Goal: Transaction & Acquisition: Purchase product/service

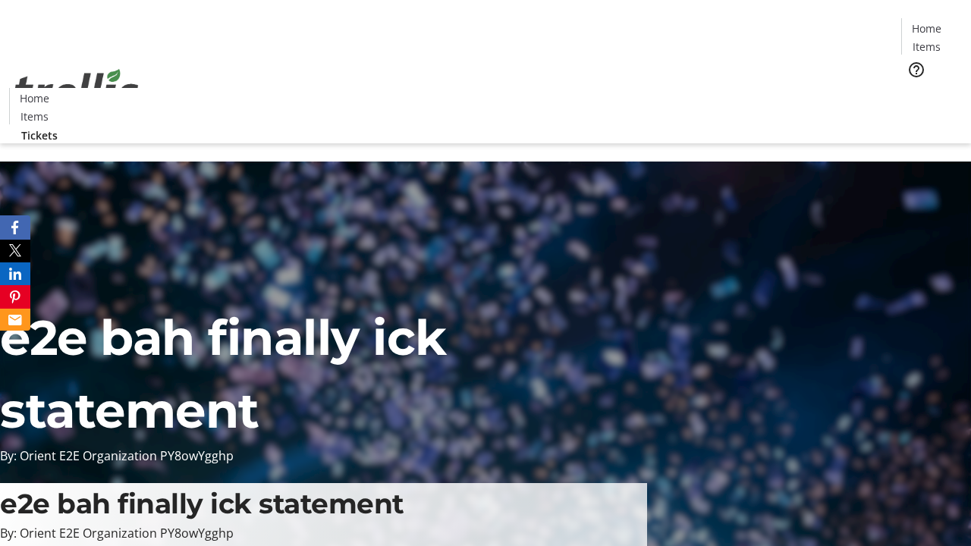
click at [914, 88] on span "Tickets" at bounding box center [932, 96] width 36 height 16
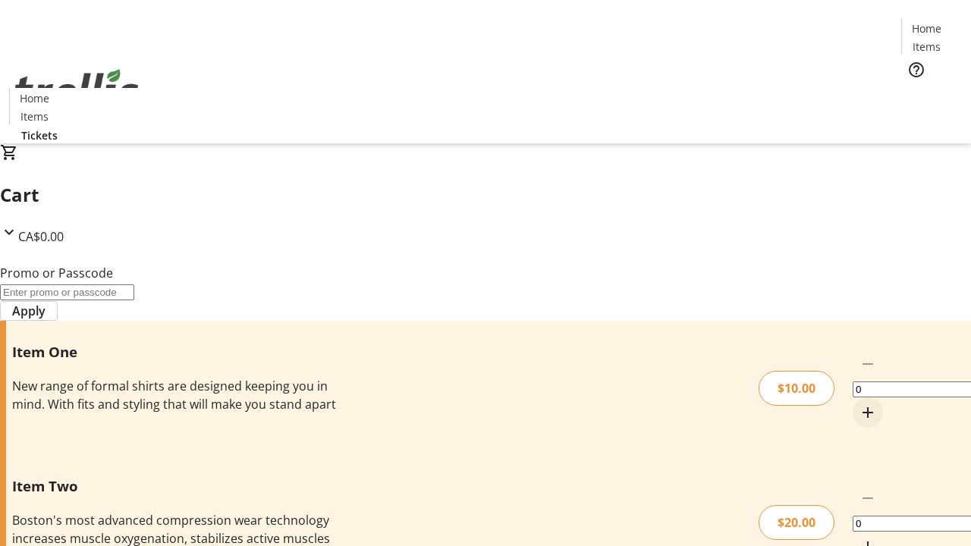
click at [859, 404] on mat-icon "Increment by one" at bounding box center [868, 413] width 18 height 18
type input "1"
